Goal: Check status: Check status

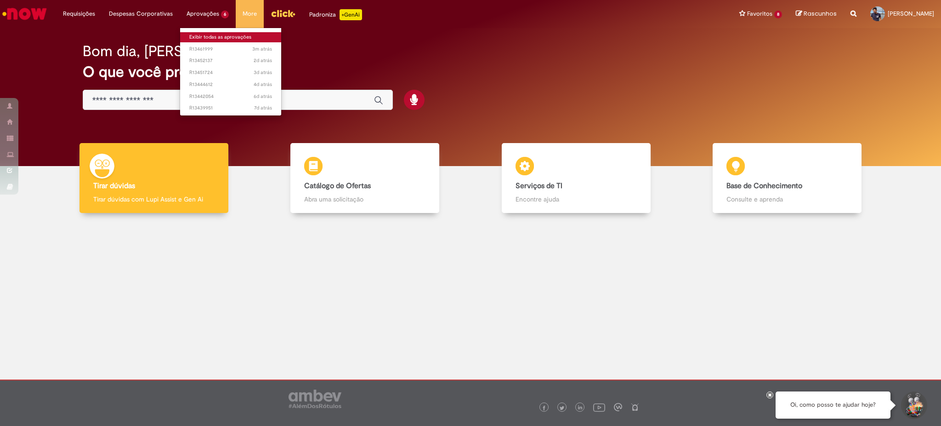
click at [219, 37] on link "Exibir todas as aprovações" at bounding box center [230, 37] width 101 height 10
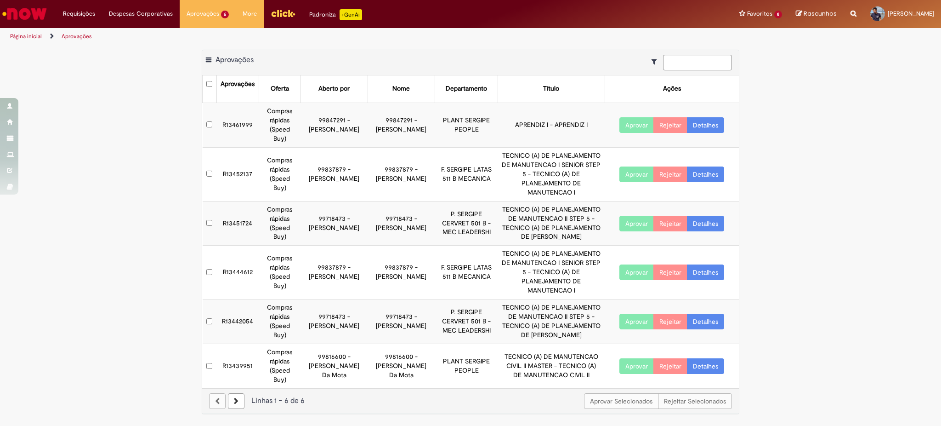
click at [713, 126] on link "Detalhes" at bounding box center [705, 125] width 37 height 16
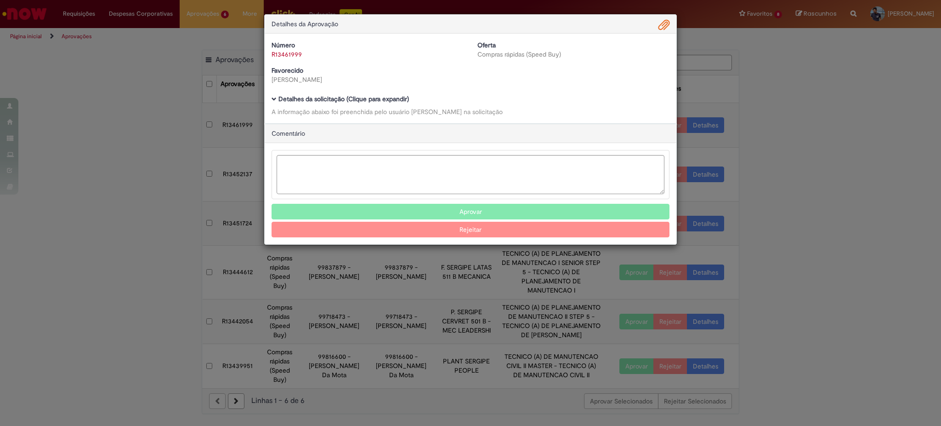
click at [665, 23] on span "Ambev Approval Modal" at bounding box center [664, 25] width 11 height 16
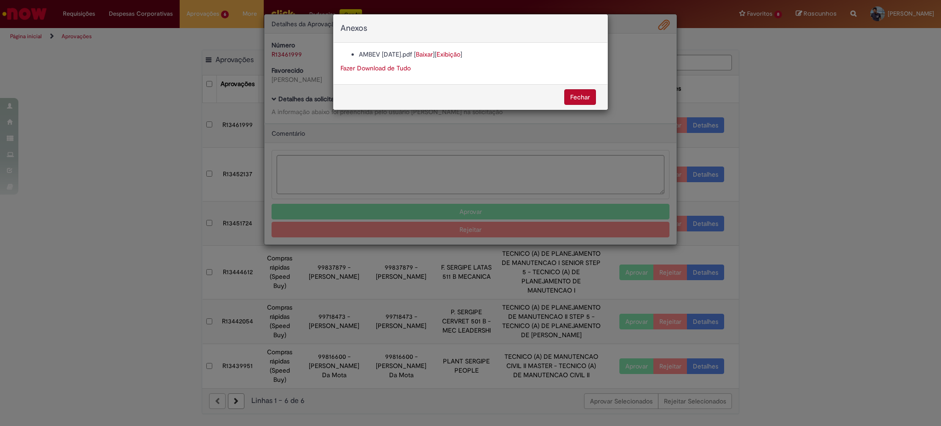
click at [433, 52] on link "Baixar" at bounding box center [424, 54] width 17 height 8
click at [581, 93] on button "Fechar" at bounding box center [580, 97] width 32 height 16
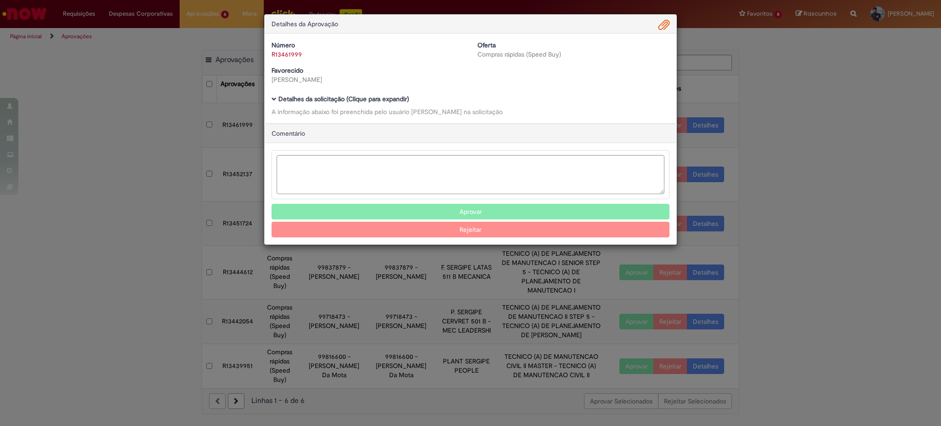
click at [273, 100] on span "Ambev Approval Modal" at bounding box center [274, 99] width 5 height 5
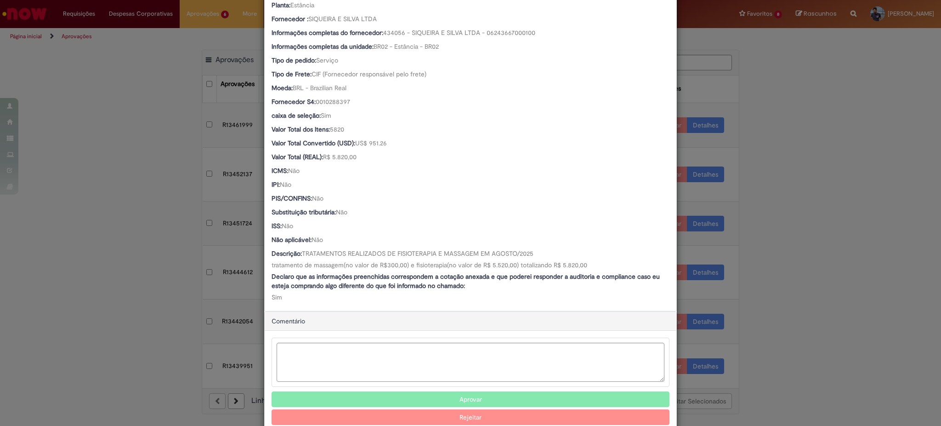
scroll to position [490, 0]
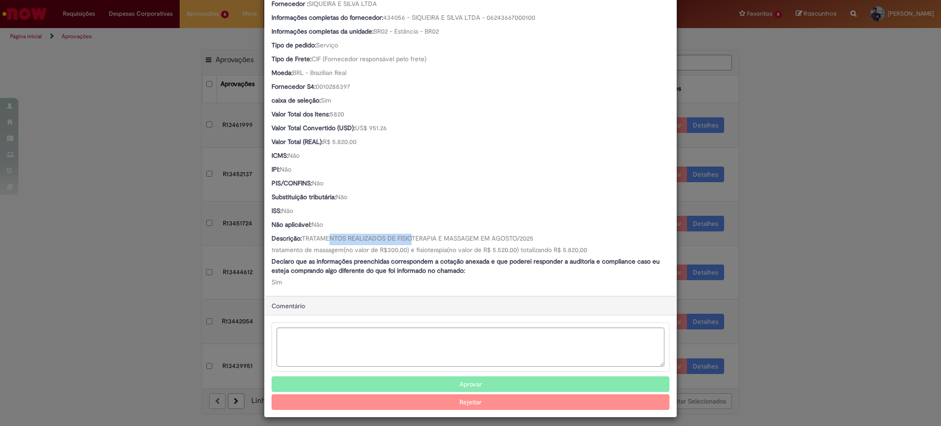
drag, startPoint x: 359, startPoint y: 233, endPoint x: 412, endPoint y: 236, distance: 52.9
click at [412, 236] on span "TRATAMENTOS REALIZADOS DE FISIOTERAPIA E MASSAGEM EM AGOSTO/2025 tratamento de …" at bounding box center [430, 244] width 316 height 20
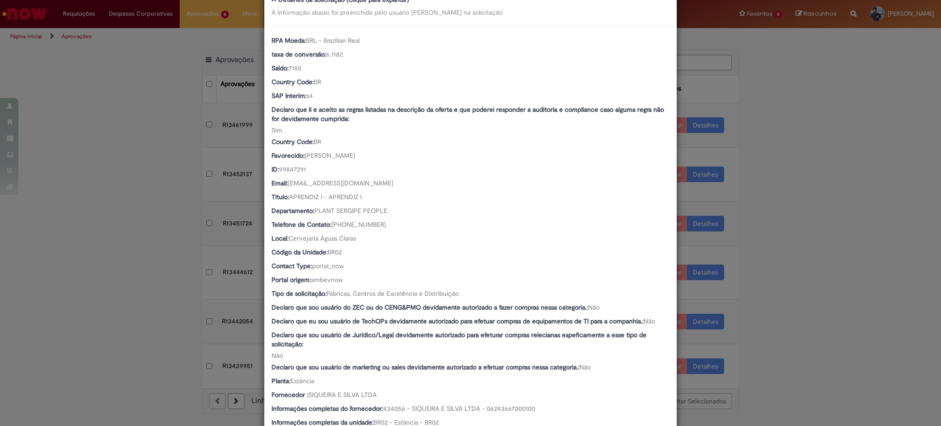
scroll to position [0, 0]
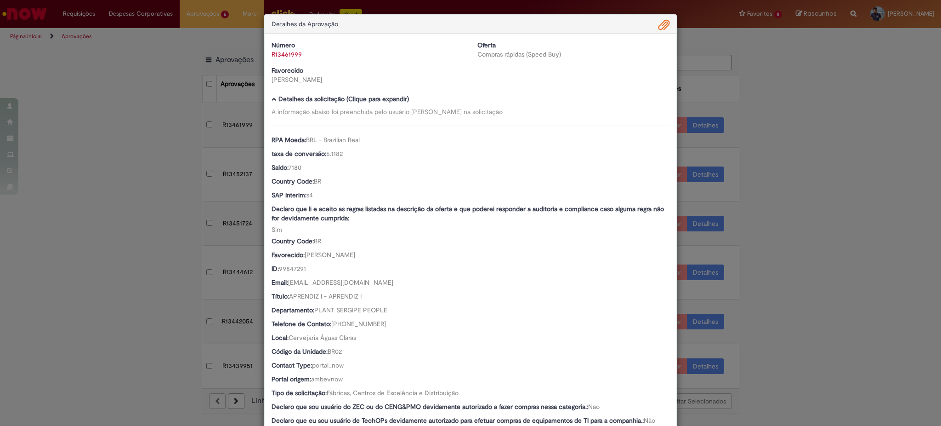
click at [888, 187] on div "Detalhes da Aprovação Número R13461999 Oferta Compras rápidas (Speed Buy) Favor…" at bounding box center [470, 213] width 941 height 426
